Goal: Transaction & Acquisition: Purchase product/service

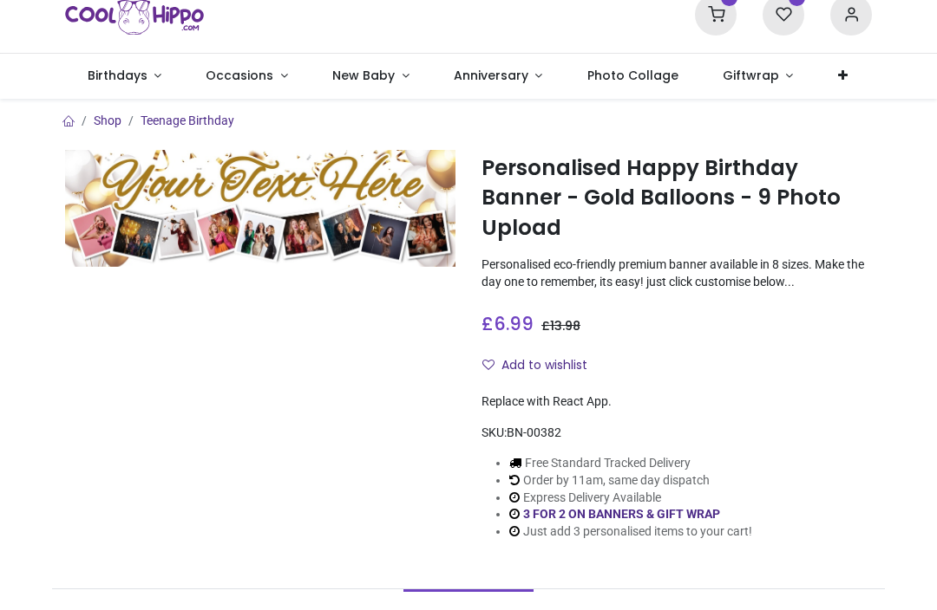
scroll to position [60, 0]
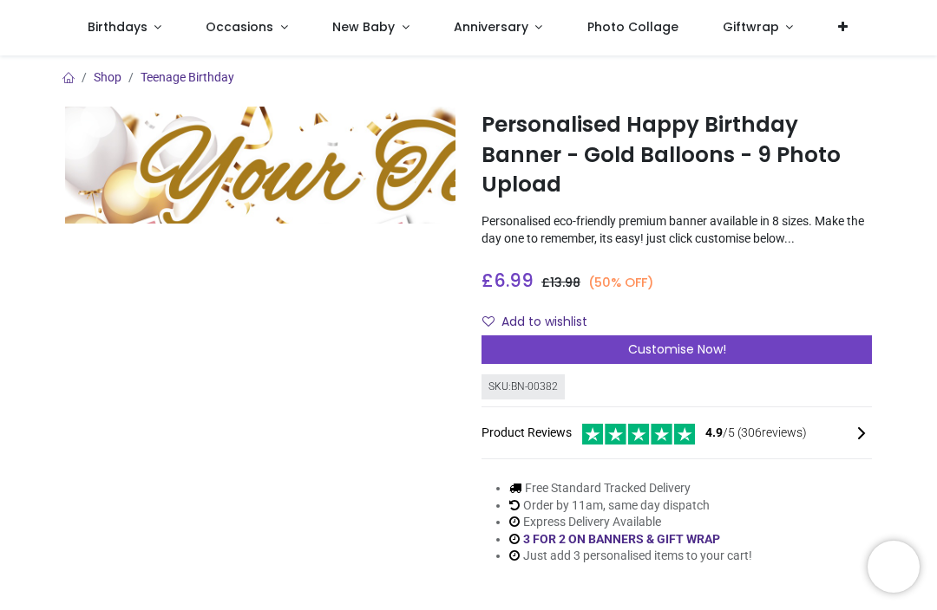
scroll to position [2, 0]
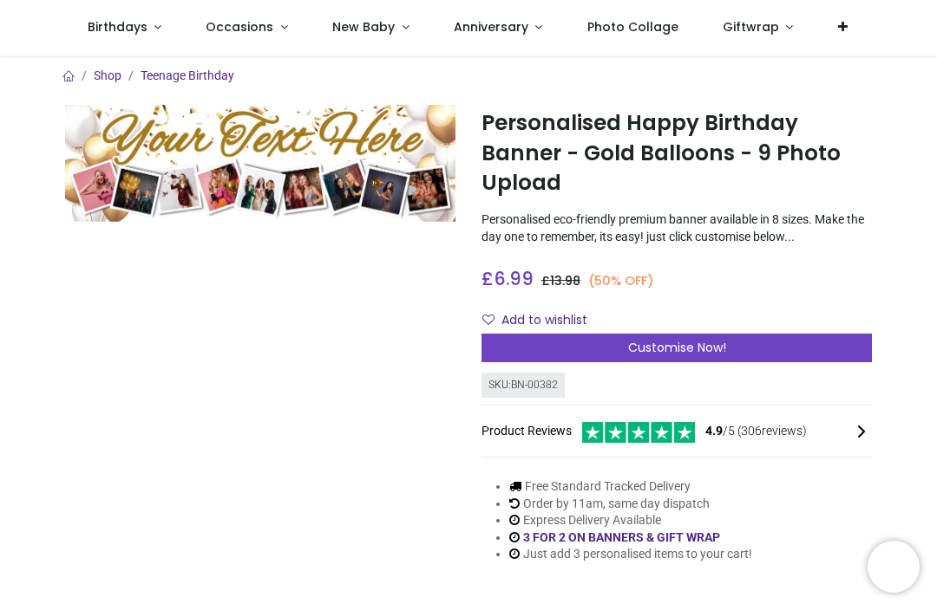
click at [285, 187] on img at bounding box center [260, 163] width 390 height 117
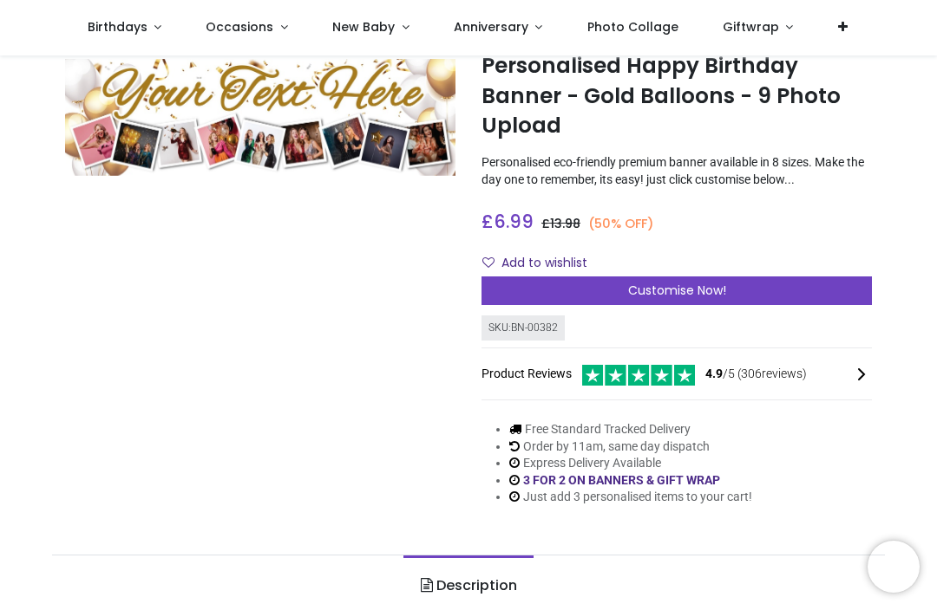
scroll to position [51, 0]
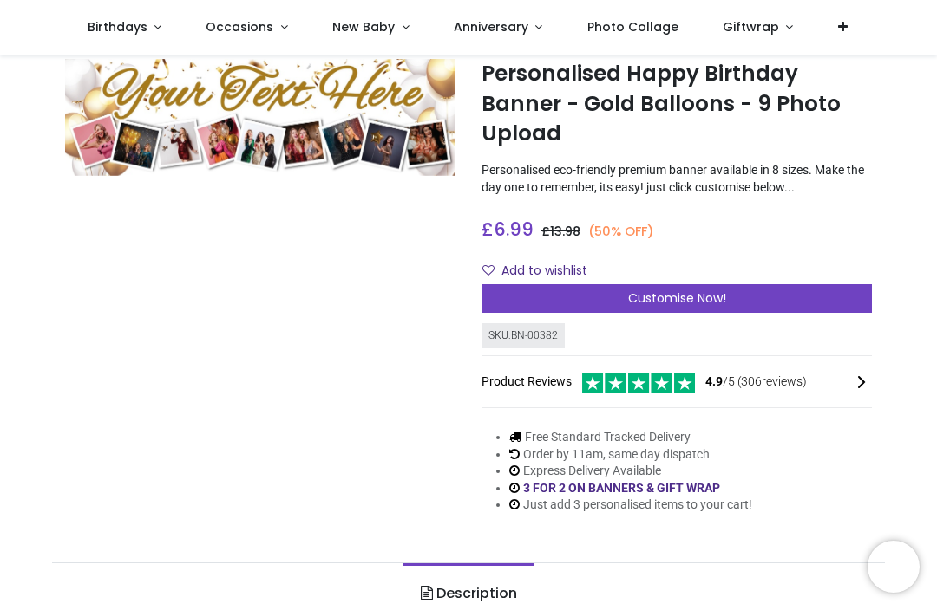
click at [622, 293] on div "Customise Now!" at bounding box center [676, 298] width 390 height 29
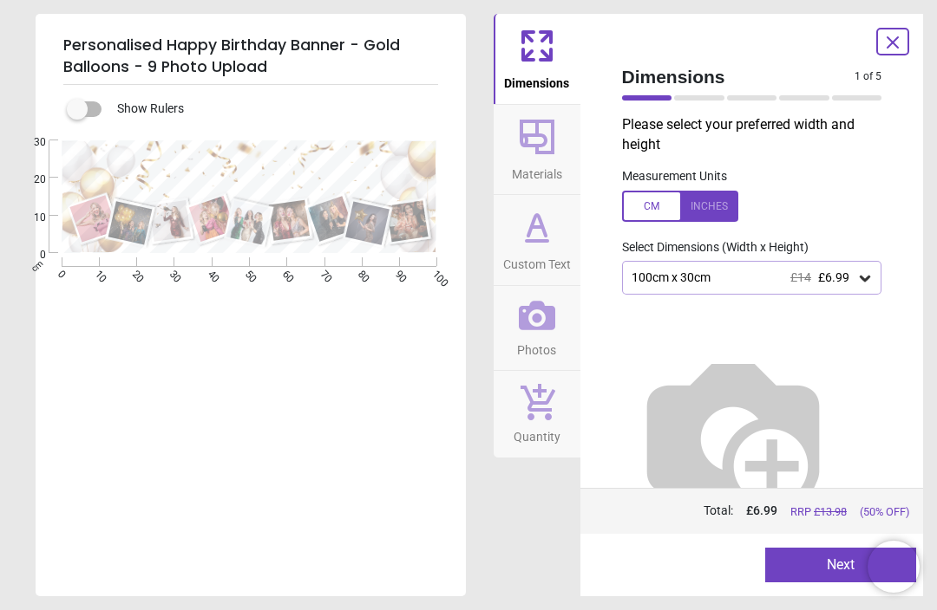
click at [865, 277] on icon at bounding box center [864, 279] width 10 height 6
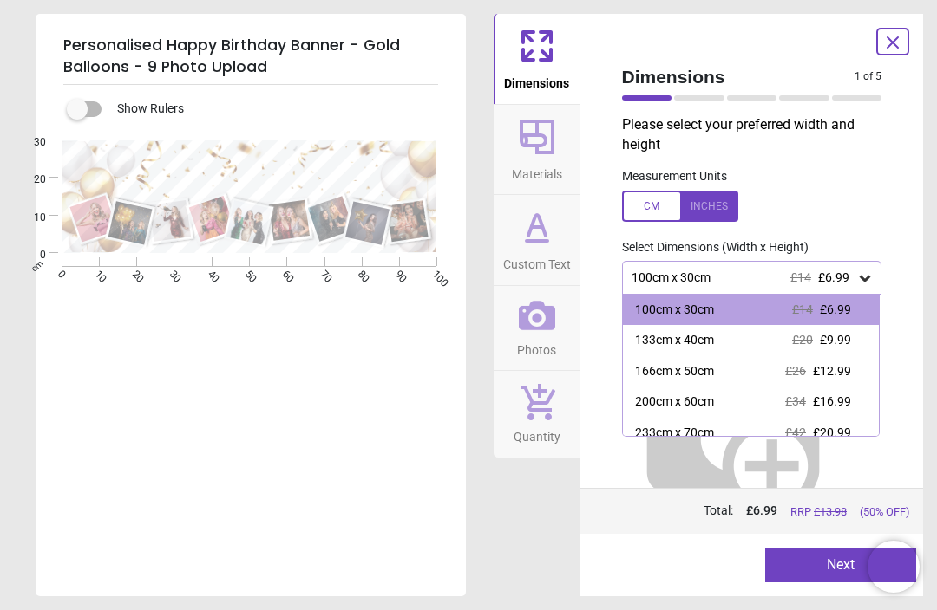
click at [827, 343] on span "£9.99" at bounding box center [834, 340] width 31 height 14
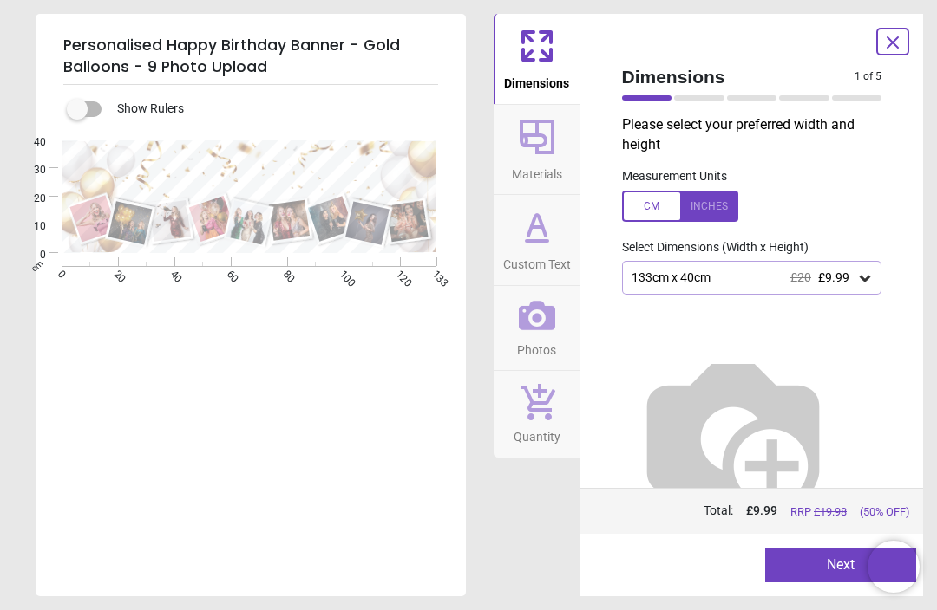
click at [806, 564] on button "Next" at bounding box center [840, 565] width 151 height 35
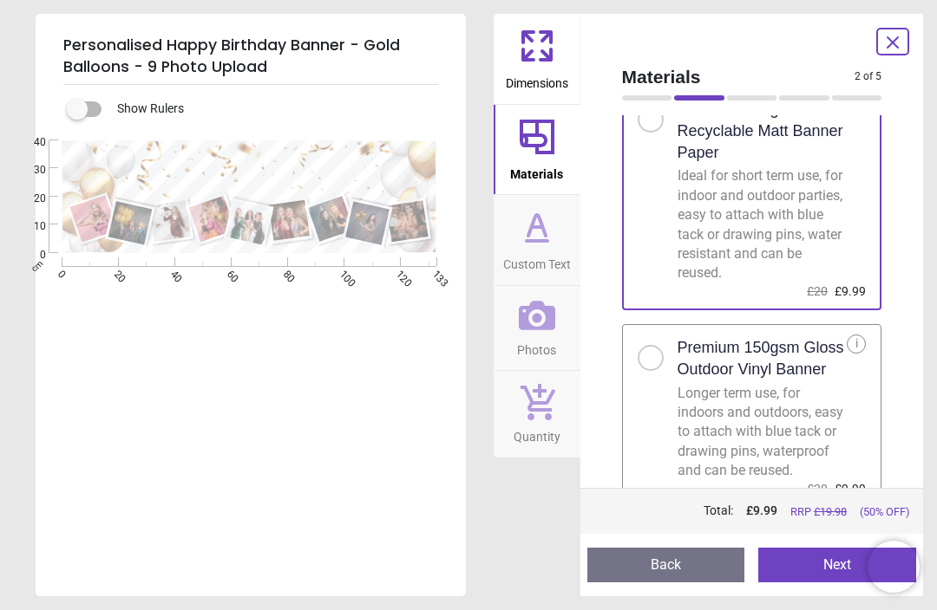
scroll to position [62, 0]
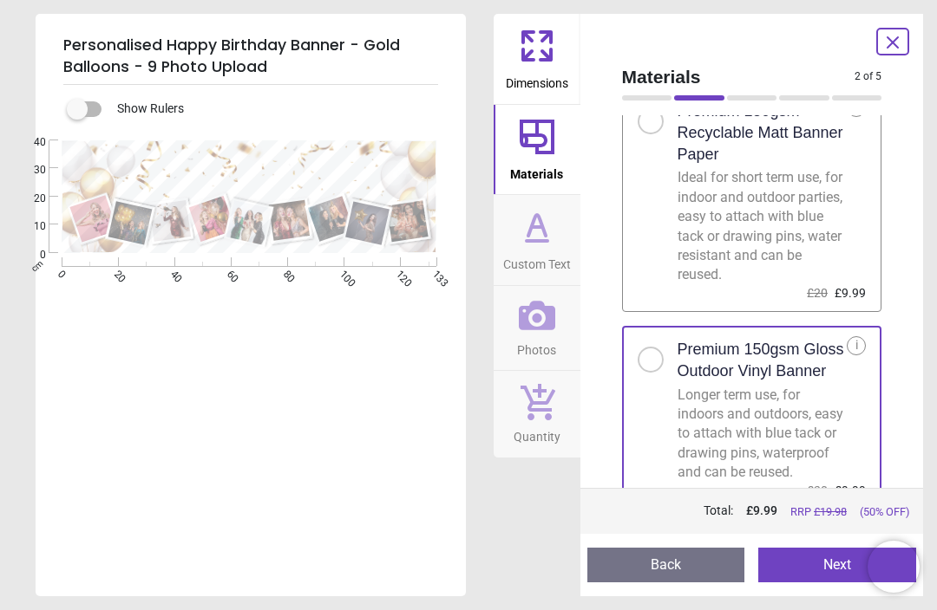
click at [650, 116] on div at bounding box center [650, 121] width 10 height 10
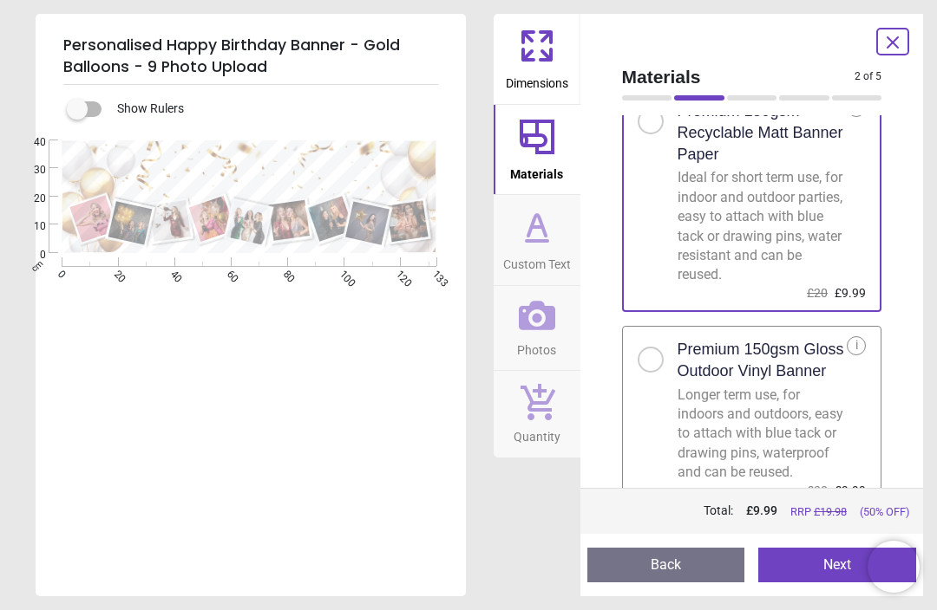
click at [816, 559] on button "Next" at bounding box center [837, 565] width 158 height 35
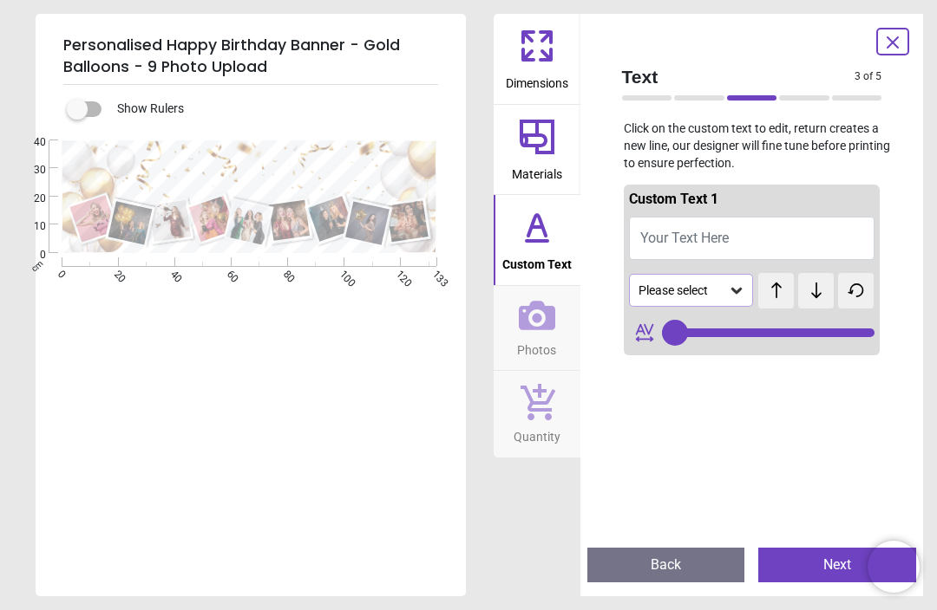
type input "**"
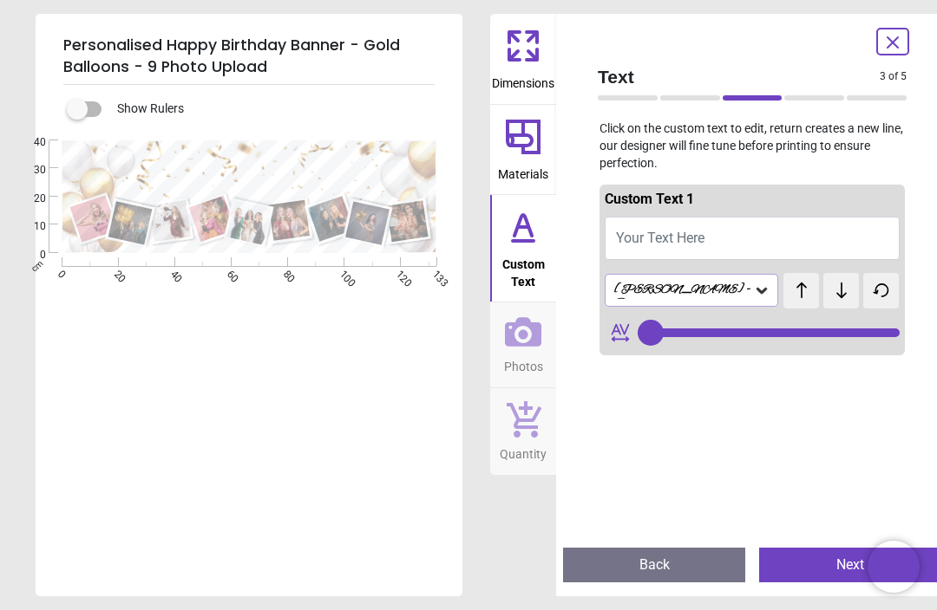
click at [643, 240] on span "Your Text Here" at bounding box center [660, 238] width 88 height 16
type textarea "**"
type input "**"
click at [155, 166] on textarea "********" at bounding box center [250, 174] width 353 height 49
click at [639, 242] on button "70 [DATE]" at bounding box center [751, 238] width 295 height 43
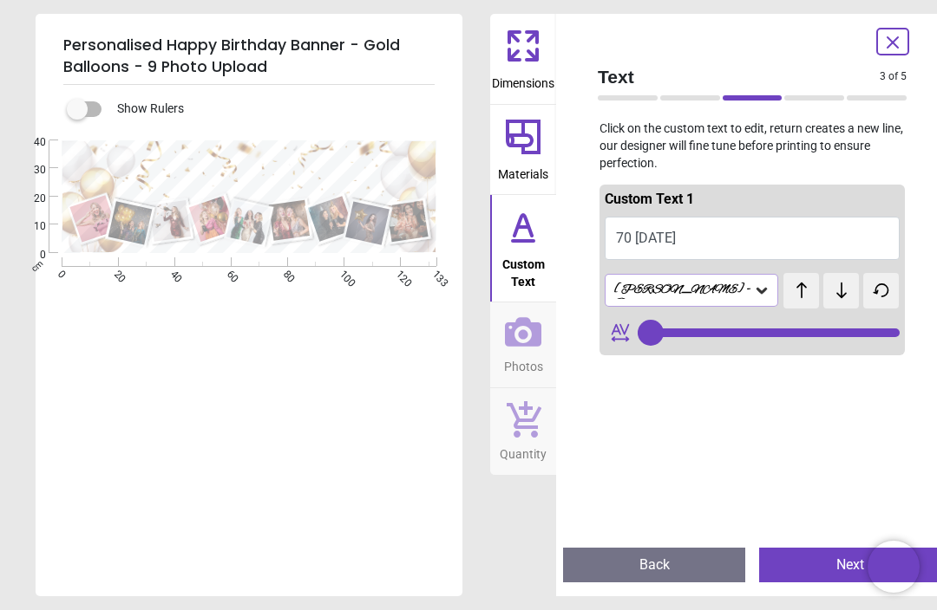
click at [634, 239] on button "70 [DATE]" at bounding box center [751, 238] width 295 height 43
click at [639, 244] on button "70 [DATE]" at bounding box center [751, 238] width 295 height 43
click at [634, 243] on button "70 [DATE]" at bounding box center [751, 238] width 295 height 43
click at [644, 242] on button "70 [DATE]" at bounding box center [751, 238] width 295 height 43
click at [694, 242] on button "70 [DATE]" at bounding box center [751, 238] width 295 height 43
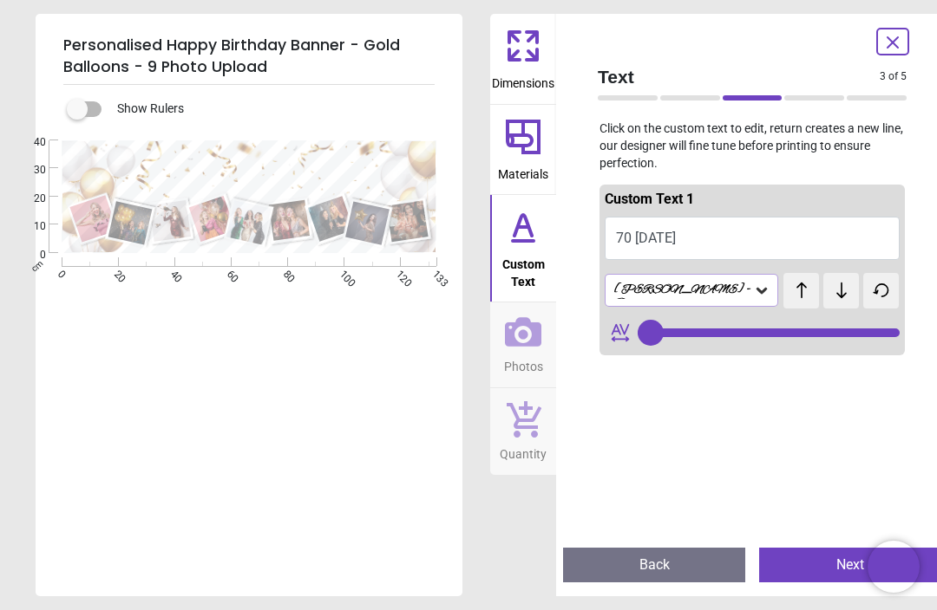
click at [719, 239] on button "70 [DATE]" at bounding box center [751, 238] width 295 height 43
click at [728, 231] on button "70 [DATE]" at bounding box center [751, 238] width 295 height 43
type textarea "*"
click at [327, 170] on textarea "****" at bounding box center [250, 174] width 353 height 49
click at [346, 171] on textarea "****" at bounding box center [250, 174] width 353 height 49
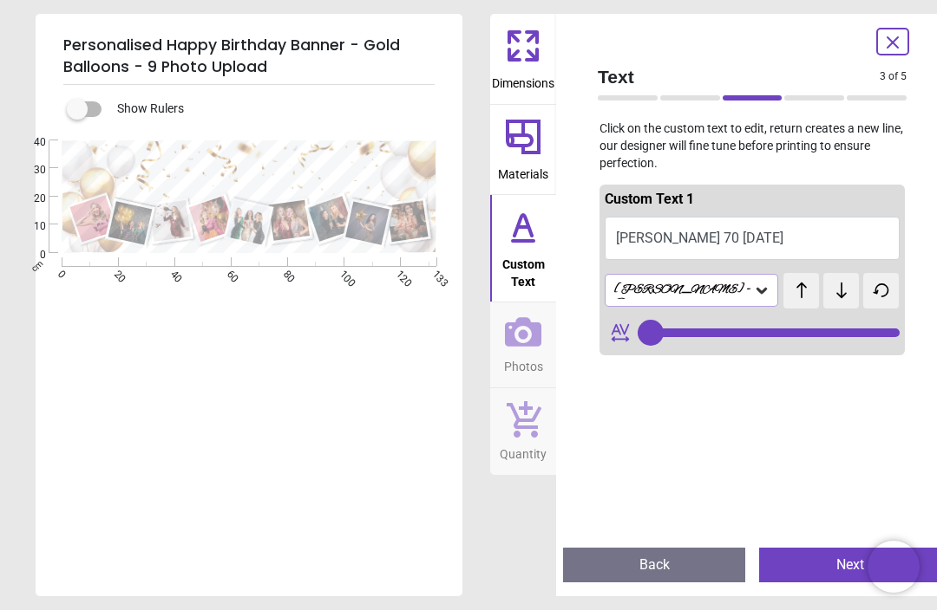
type textarea "**********"
click at [761, 239] on button "[PERSON_NAME] 70 [DATE]" at bounding box center [751, 238] width 295 height 43
click at [831, 563] on button "Next" at bounding box center [850, 565] width 182 height 35
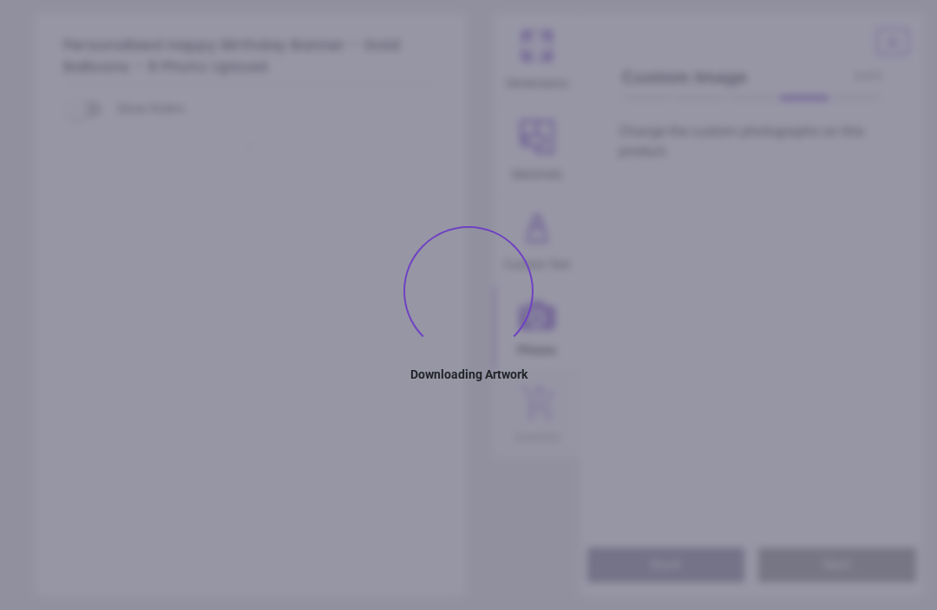
type textarea "**********"
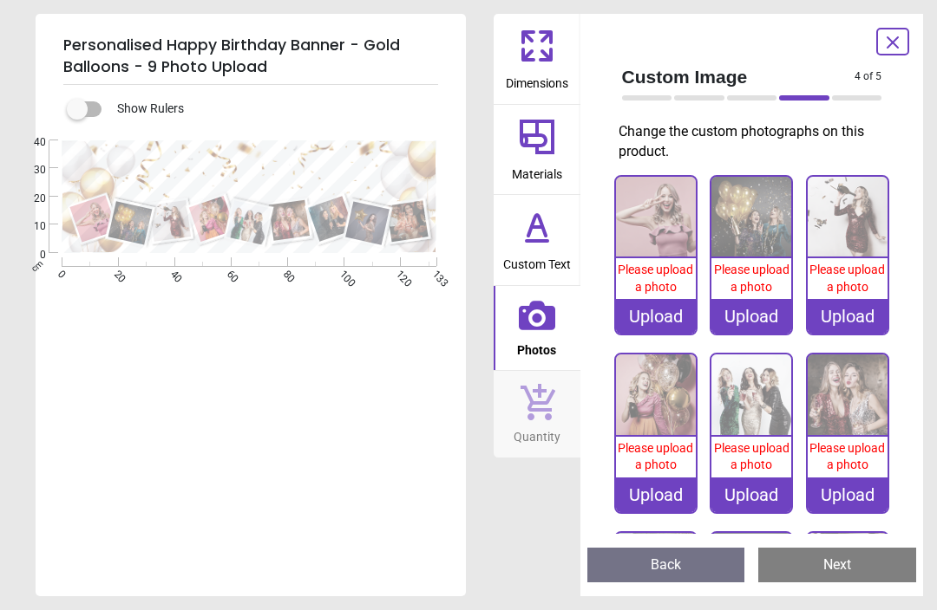
click at [649, 307] on div "Upload" at bounding box center [656, 316] width 80 height 35
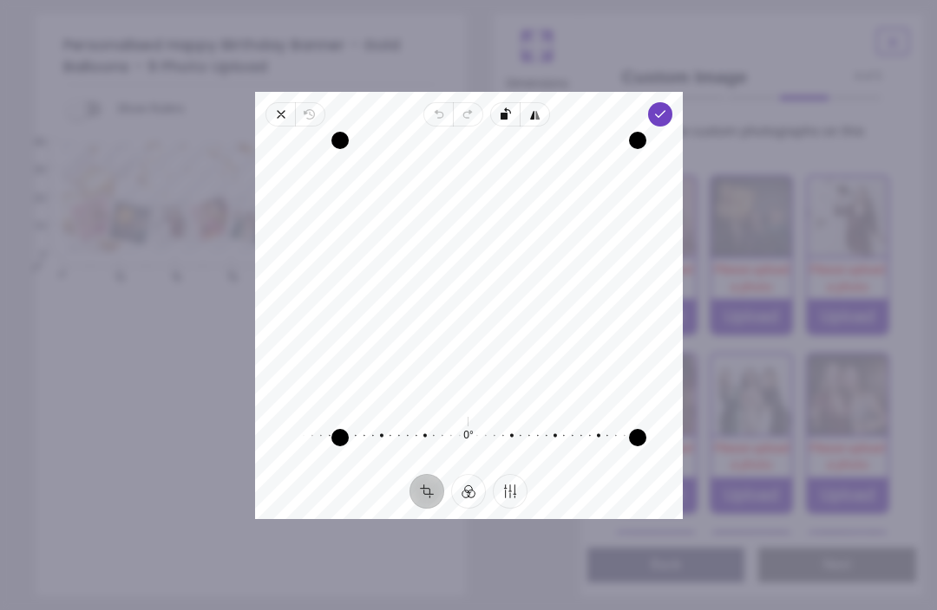
click at [666, 108] on icon "button" at bounding box center [659, 115] width 14 height 14
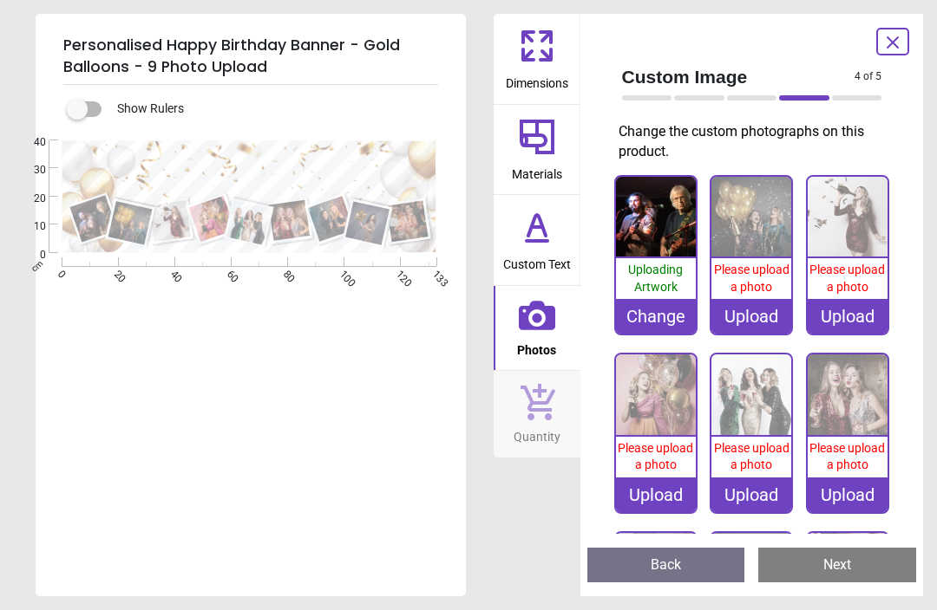
scroll to position [51, 0]
click at [750, 406] on img at bounding box center [751, 395] width 80 height 80
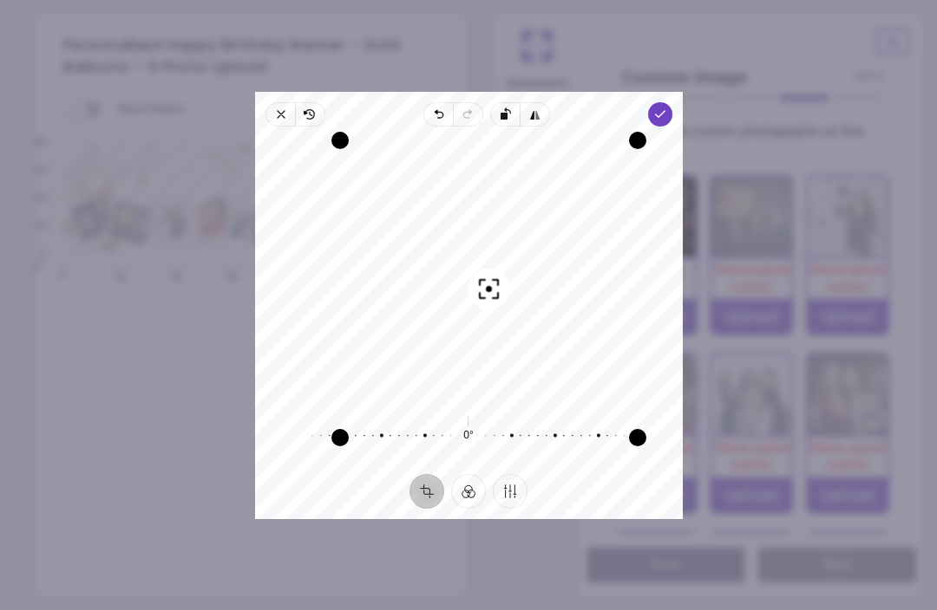
click at [666, 108] on icon "button" at bounding box center [659, 115] width 14 height 14
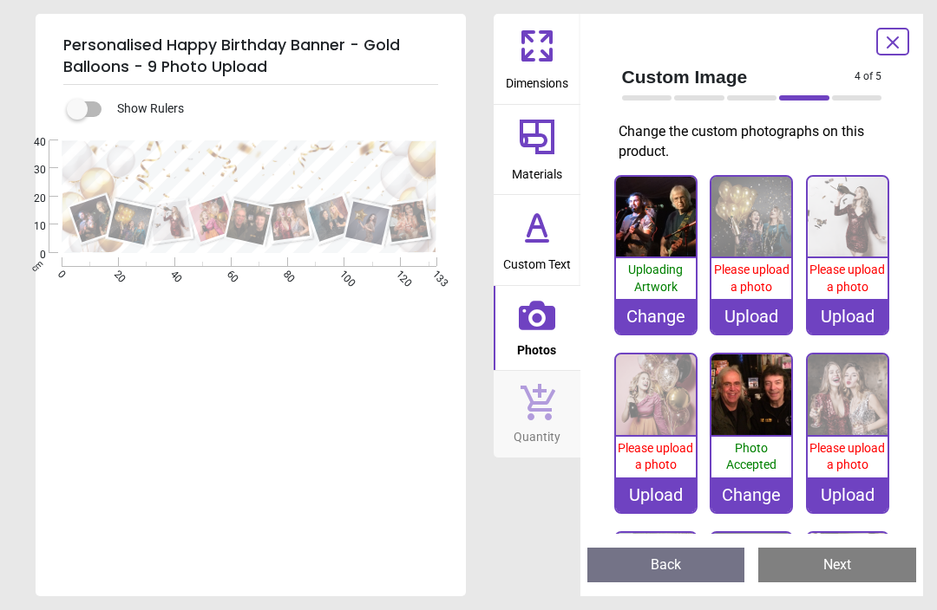
click at [754, 225] on img at bounding box center [751, 217] width 80 height 80
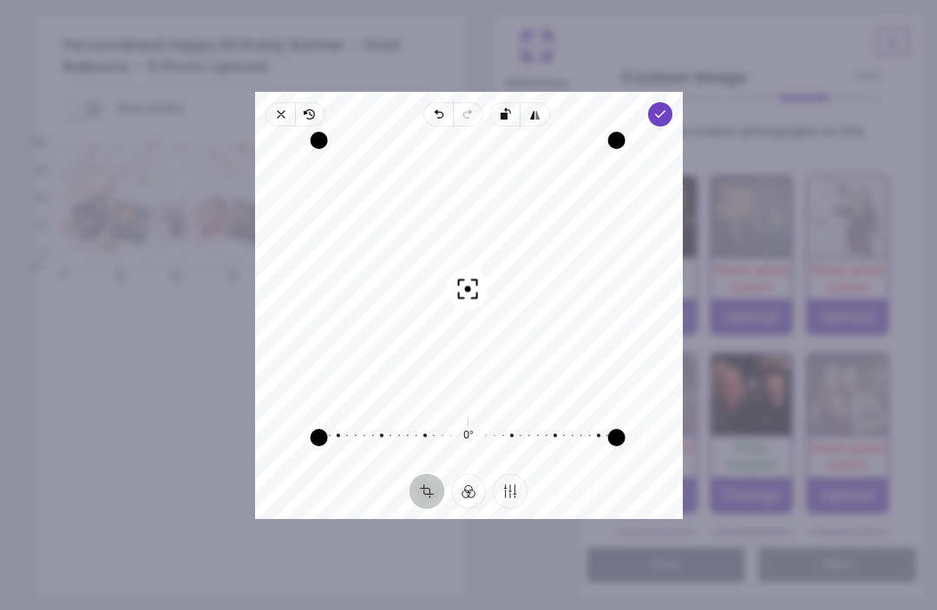
click at [671, 102] on span "Done" at bounding box center [659, 114] width 24 height 24
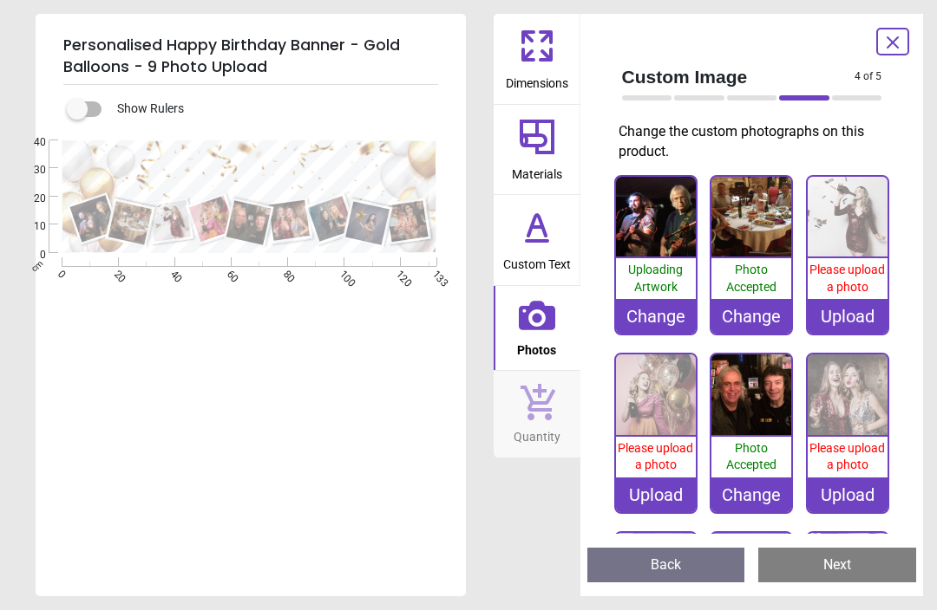
click at [651, 404] on img at bounding box center [656, 395] width 80 height 80
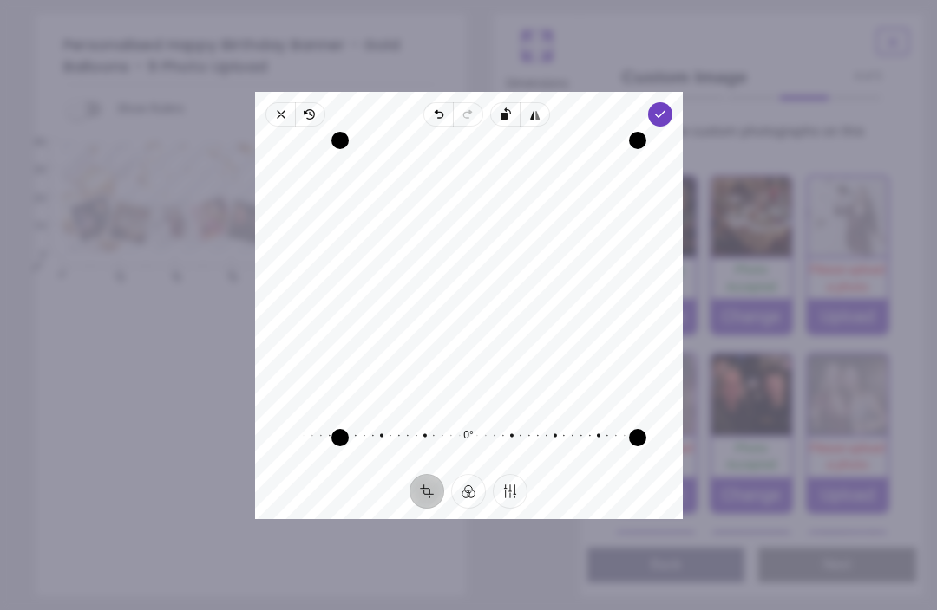
click at [666, 108] on icon "button" at bounding box center [659, 115] width 14 height 14
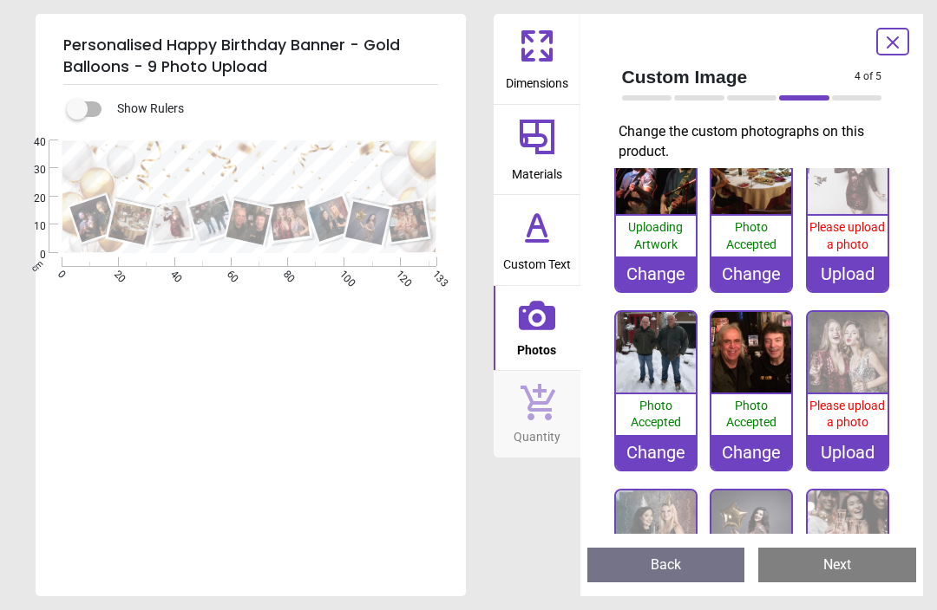
scroll to position [41, 0]
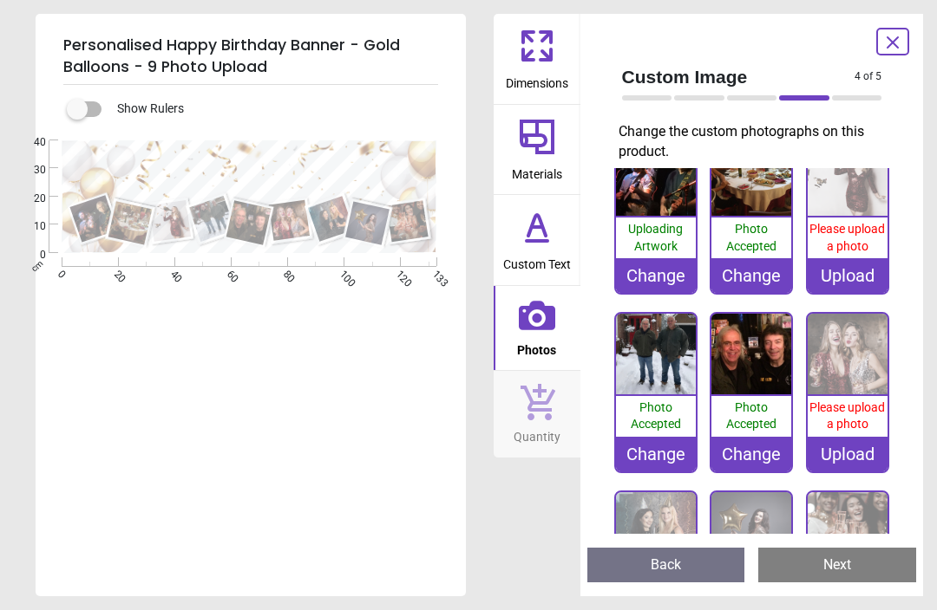
click at [842, 226] on span "Please upload a photo" at bounding box center [846, 237] width 75 height 31
